Goal: Information Seeking & Learning: Learn about a topic

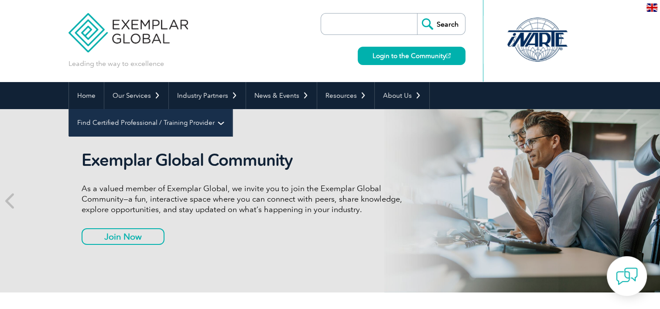
click at [232, 109] on link "Find Certified Professional / Training Provider" at bounding box center [150, 122] width 163 height 27
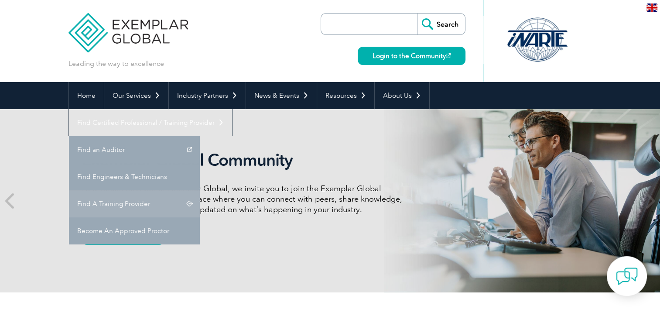
click at [200, 190] on link "Find A Training Provider" at bounding box center [134, 203] width 131 height 27
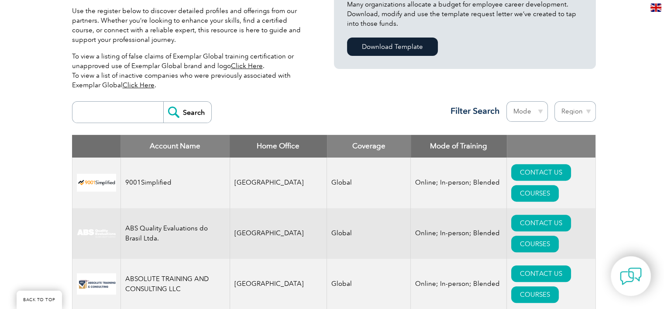
scroll to position [305, 0]
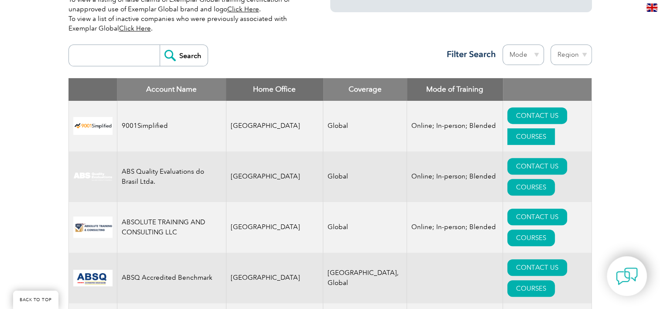
click at [540, 128] on link "COURSES" at bounding box center [531, 136] width 48 height 17
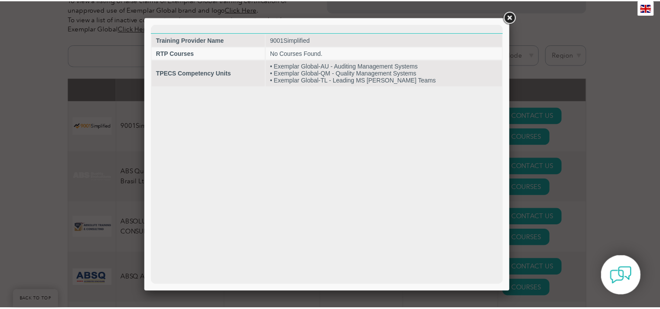
scroll to position [0, 0]
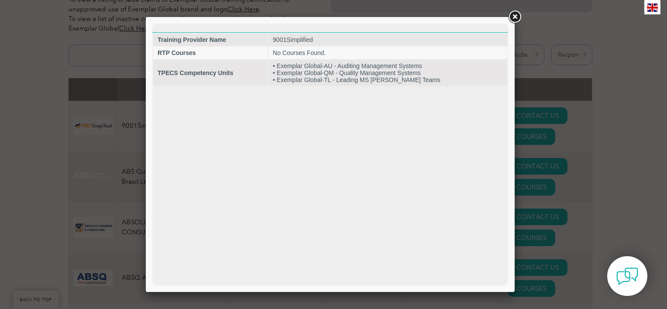
click at [515, 16] on link at bounding box center [515, 17] width 16 height 16
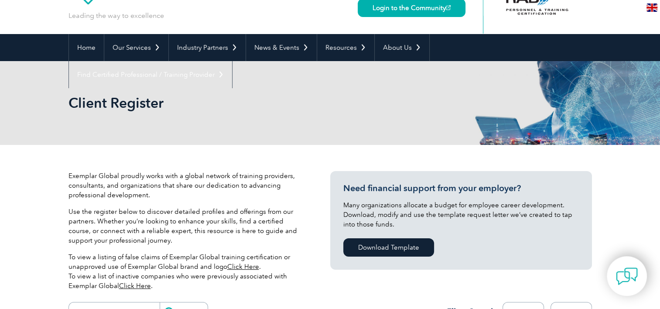
scroll to position [44, 0]
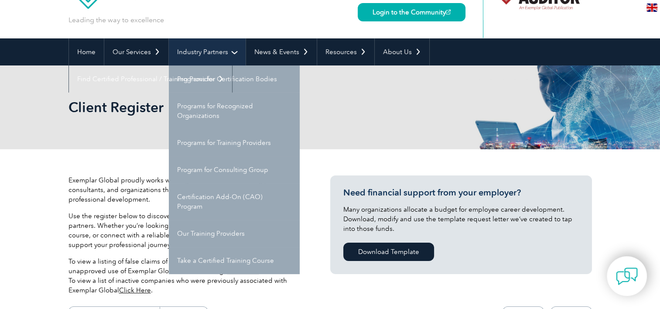
click at [221, 50] on link "Industry Partners" at bounding box center [207, 51] width 77 height 27
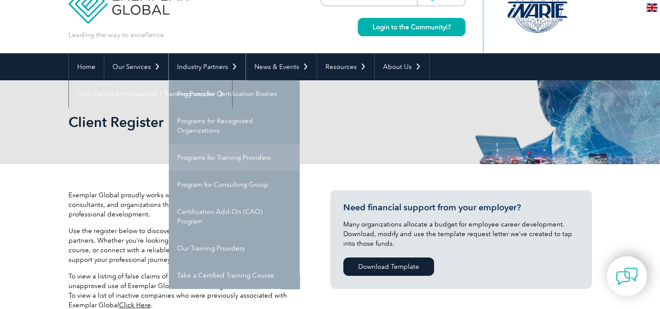
scroll to position [87, 0]
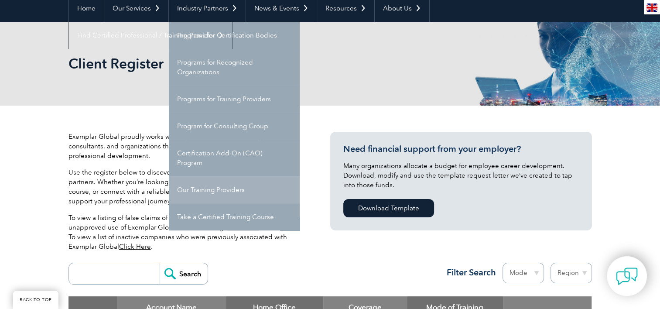
click at [226, 186] on link "Our Training Providers" at bounding box center [234, 189] width 131 height 27
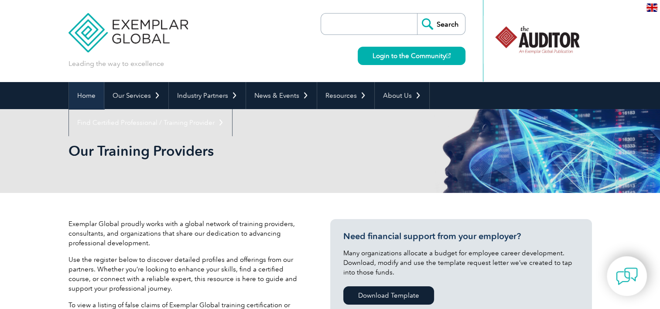
click at [88, 104] on link "Home" at bounding box center [86, 95] width 35 height 27
